Goal: Navigation & Orientation: Go to known website

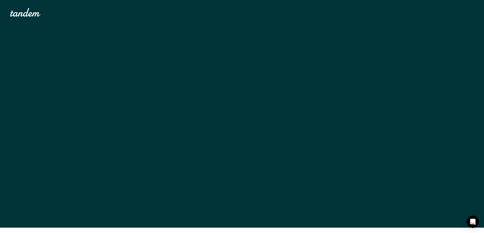
click at [17, 16] on img "home" at bounding box center [25, 12] width 30 height 8
